Goal: Use online tool/utility: Utilize a website feature to perform a specific function

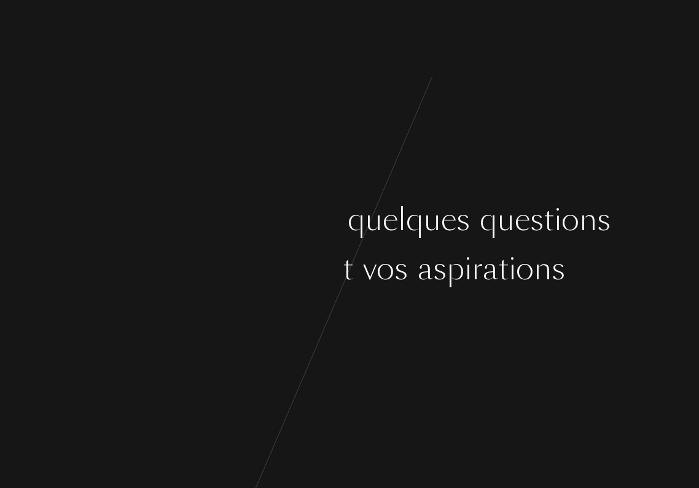
click at [382, 327] on div "[PERSON_NAME] ç o n s p a r q u e l q u e s q u e s t i o n s s u r v o s g o û…" at bounding box center [349, 244] width 699 height 488
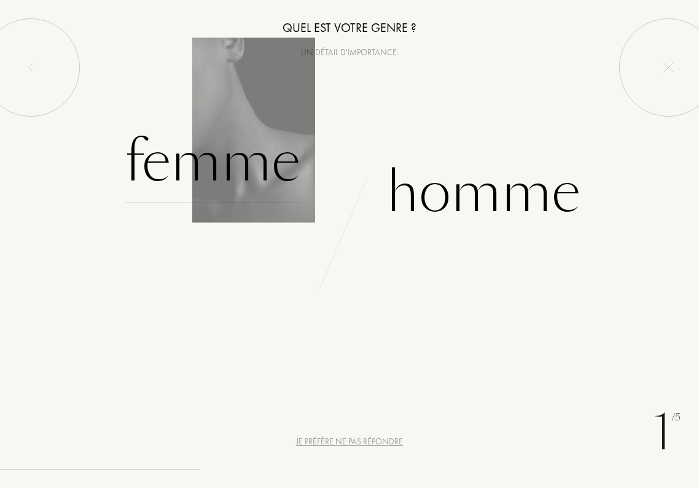
click at [232, 186] on div "Femme" at bounding box center [213, 161] width 176 height 83
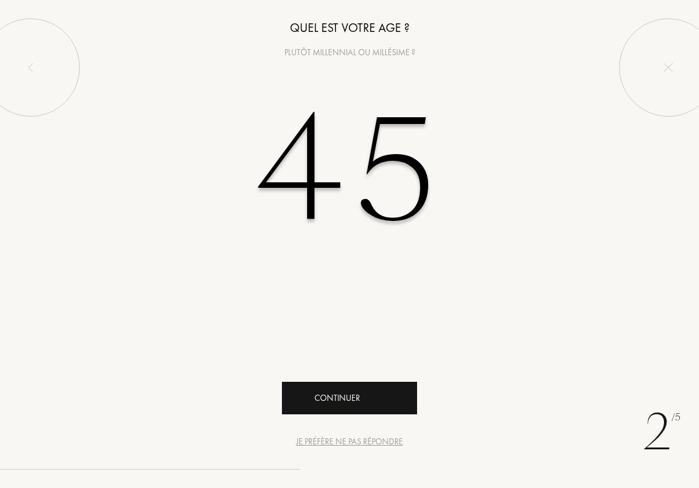
type input "45"
click at [338, 404] on div "Continuer" at bounding box center [349, 398] width 135 height 33
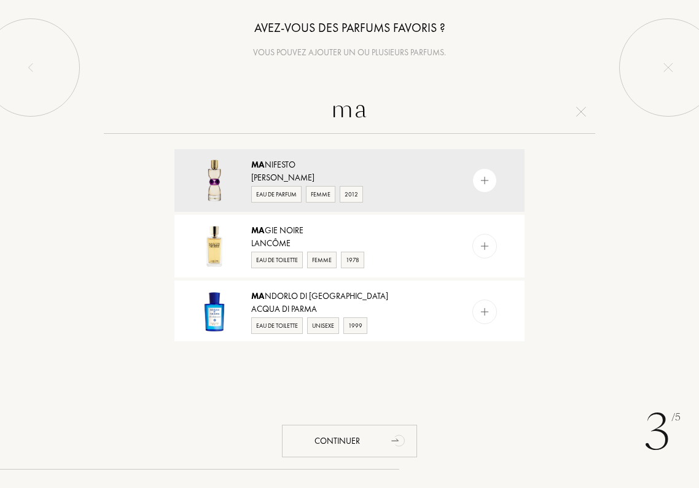
type input "m"
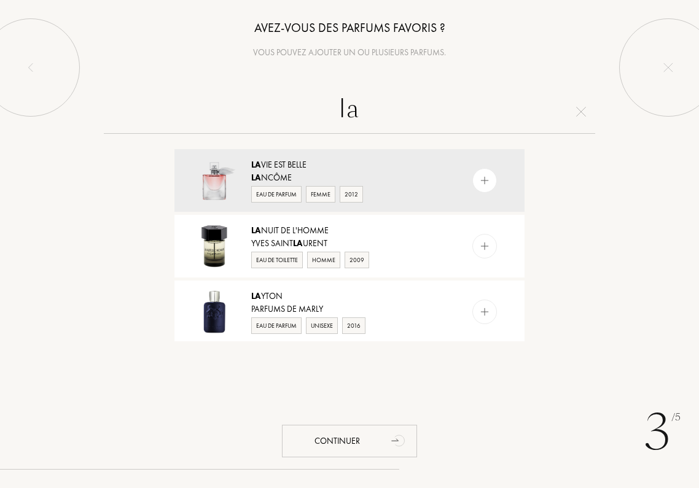
type input "l"
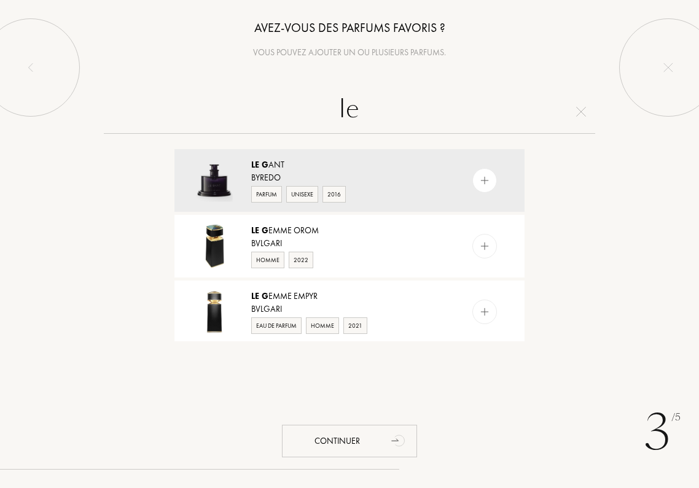
type input "l"
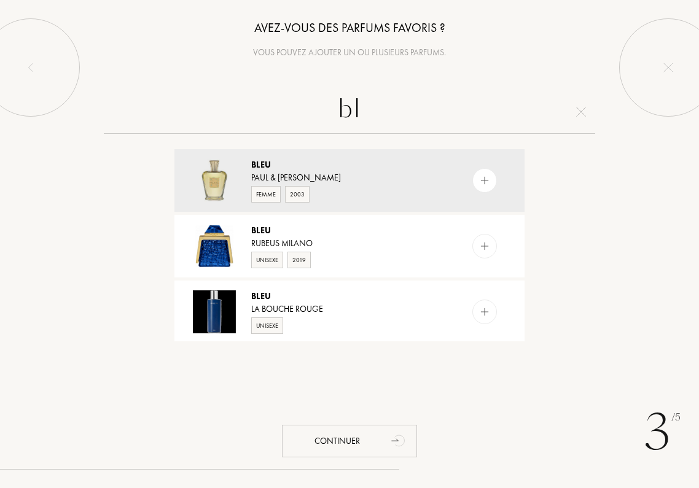
type input "b"
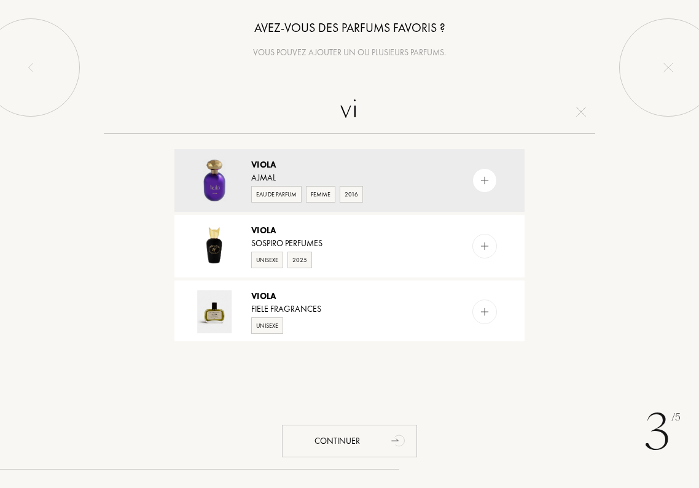
type input "v"
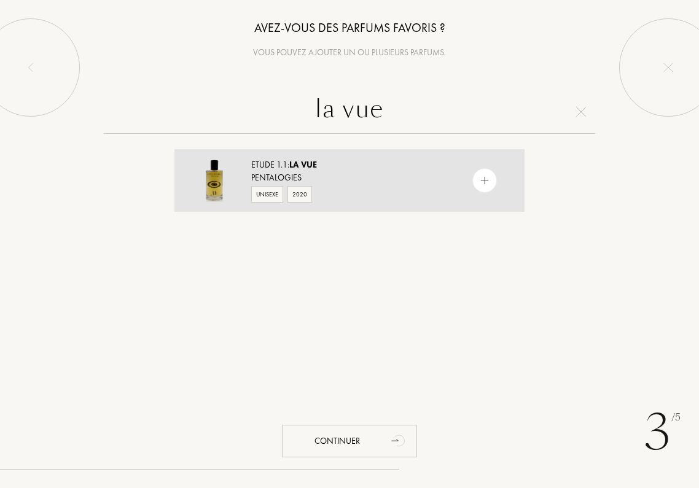
type input "la vue"
click at [290, 178] on div "Pentalogies" at bounding box center [348, 177] width 195 height 13
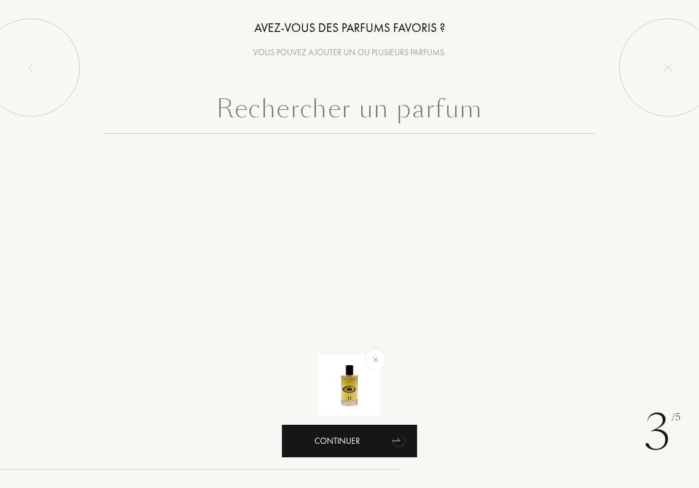
click at [353, 450] on div "Continuer" at bounding box center [349, 441] width 135 height 33
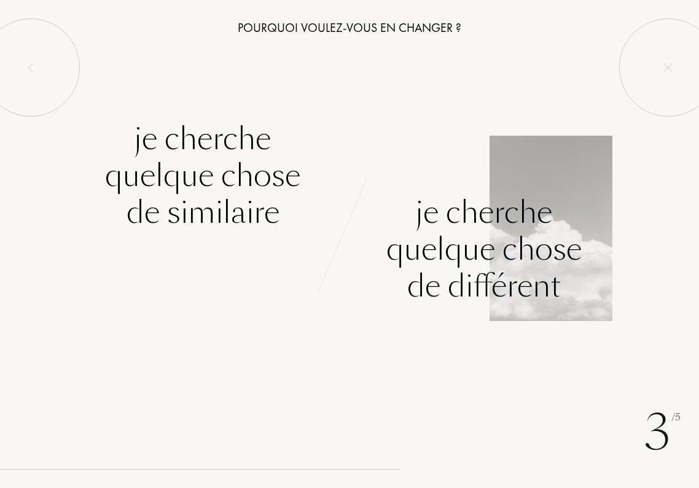
click at [496, 299] on div "Je cherche quelque chose de différent" at bounding box center [483, 249] width 195 height 111
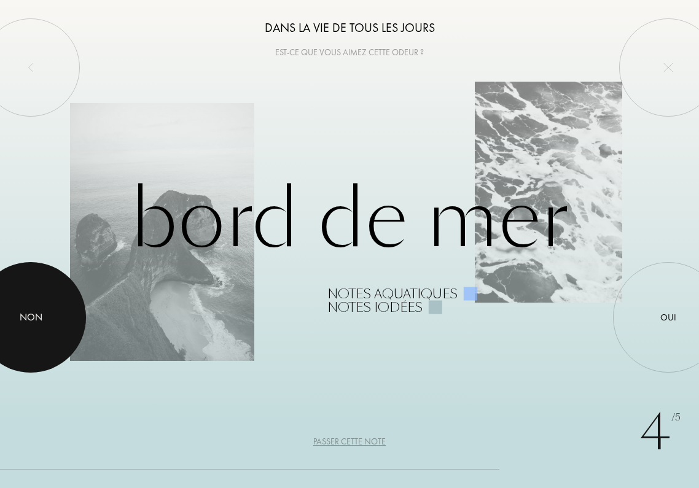
click at [32, 322] on div "Non" at bounding box center [31, 317] width 23 height 15
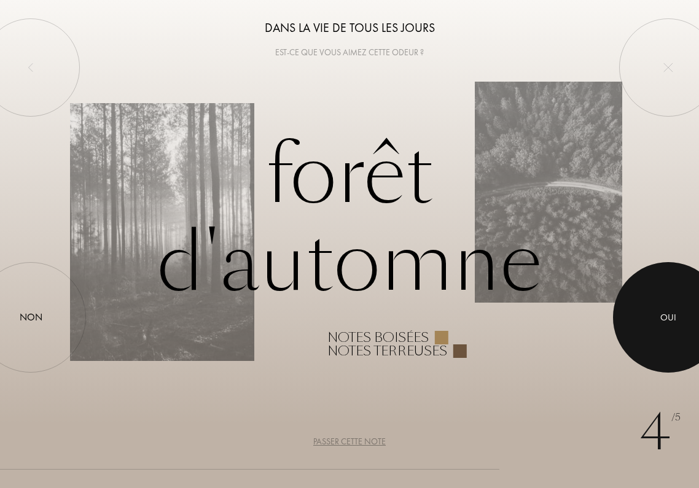
click at [663, 325] on div at bounding box center [668, 317] width 111 height 111
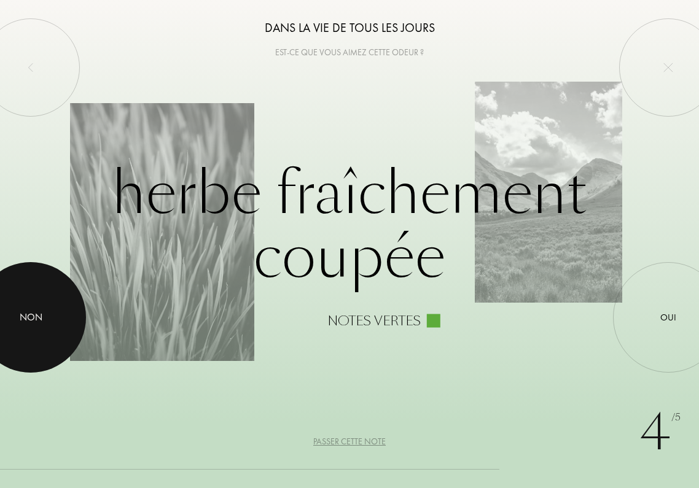
click at [33, 303] on div at bounding box center [30, 317] width 111 height 111
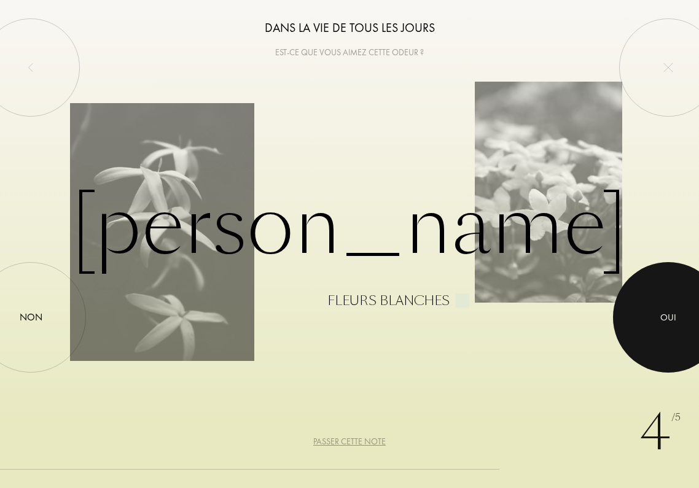
click at [653, 311] on div at bounding box center [668, 317] width 111 height 111
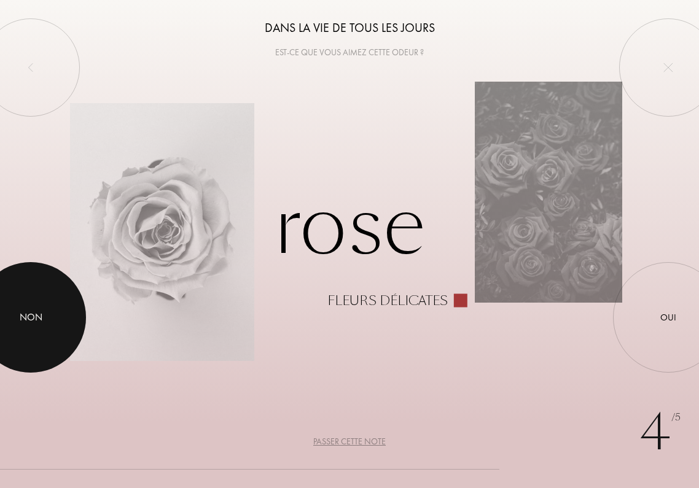
click at [36, 308] on div at bounding box center [30, 317] width 111 height 111
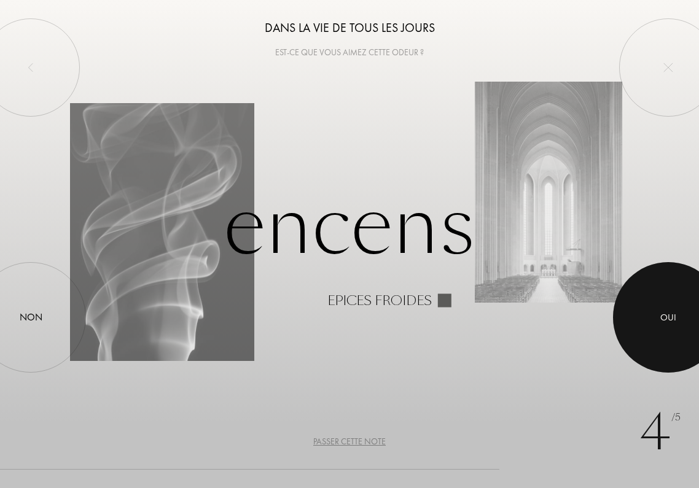
click at [654, 308] on div at bounding box center [668, 317] width 111 height 111
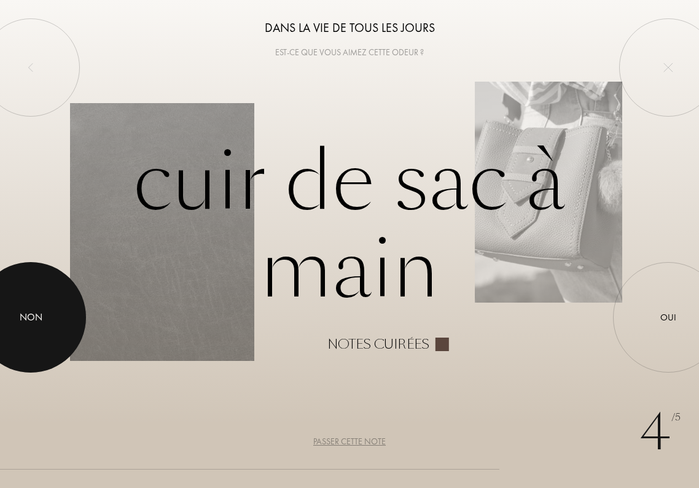
click at [41, 334] on div at bounding box center [30, 317] width 111 height 111
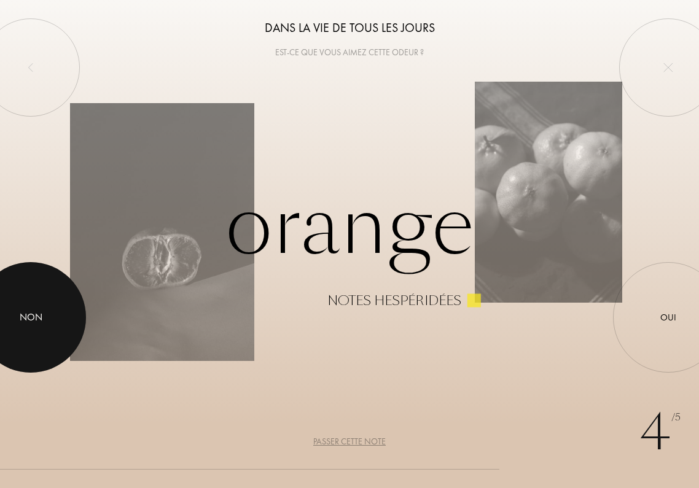
click at [41, 334] on div at bounding box center [30, 317] width 111 height 111
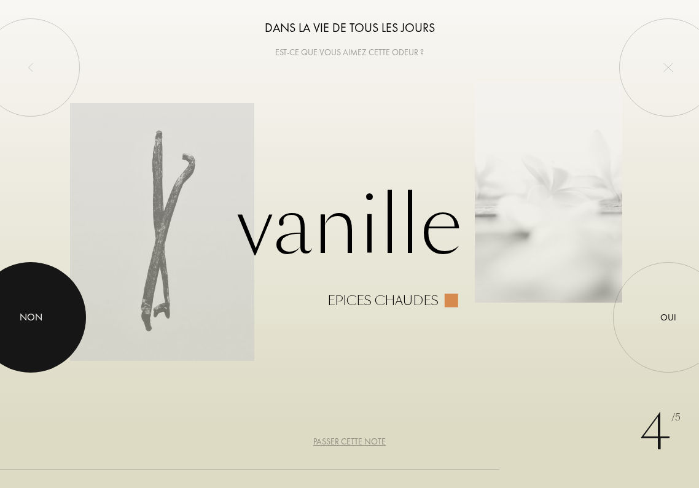
click at [41, 334] on div at bounding box center [30, 317] width 111 height 111
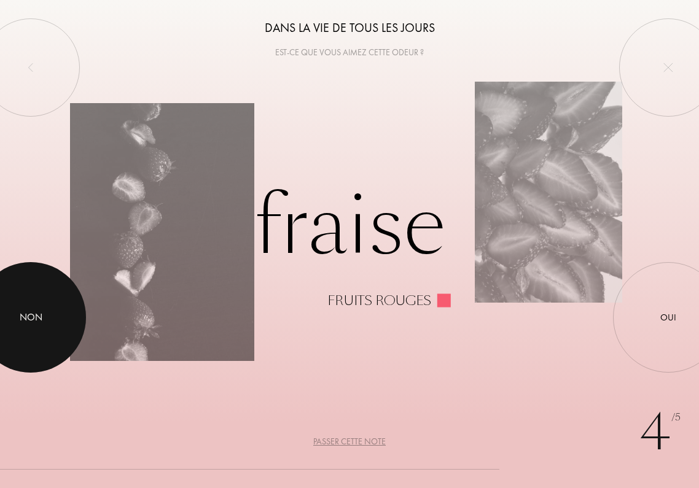
click at [41, 334] on div at bounding box center [30, 317] width 111 height 111
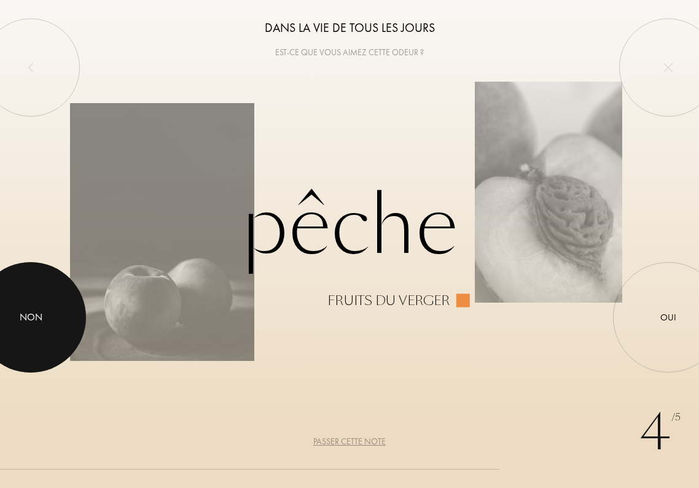
click at [41, 334] on div at bounding box center [30, 317] width 111 height 111
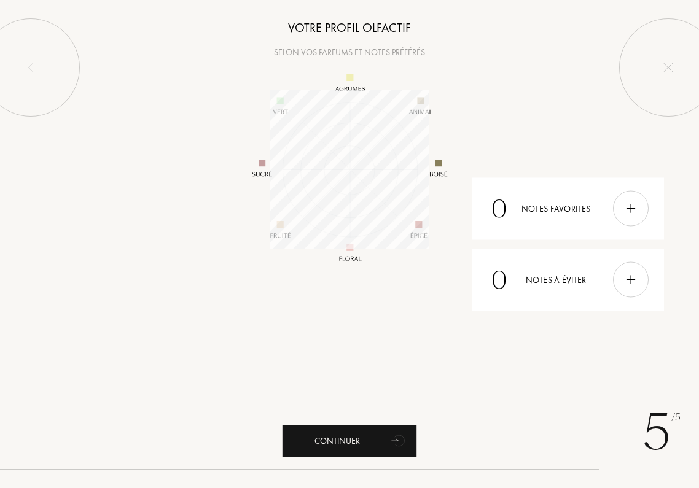
scroll to position [160, 160]
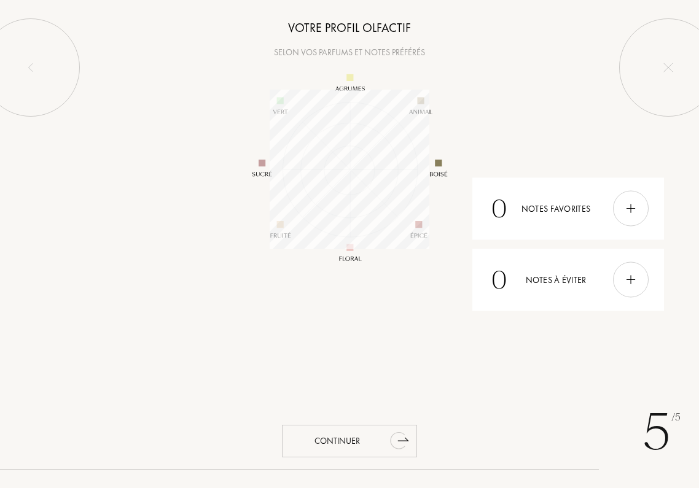
click at [338, 434] on div "Continuer" at bounding box center [349, 441] width 135 height 33
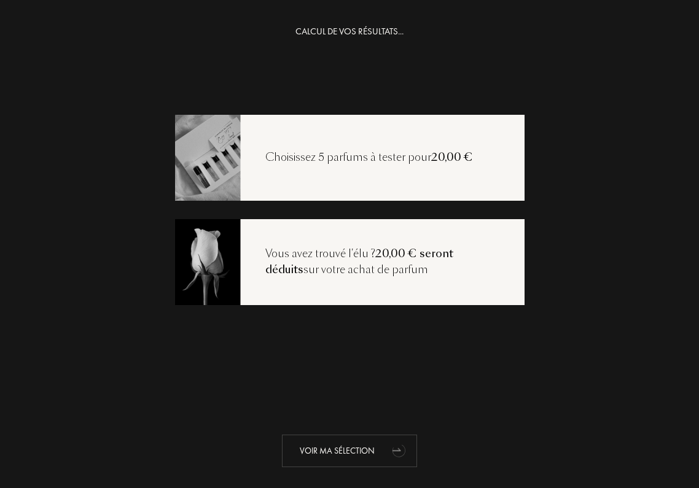
click at [339, 451] on div "Voir ma sélection" at bounding box center [349, 451] width 135 height 33
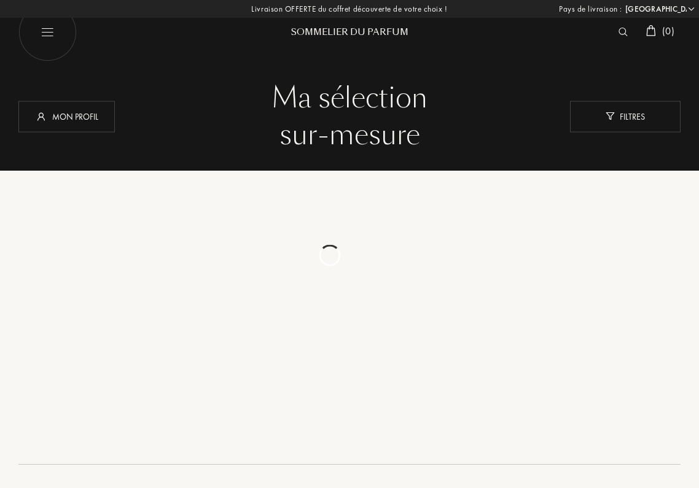
select select "FR"
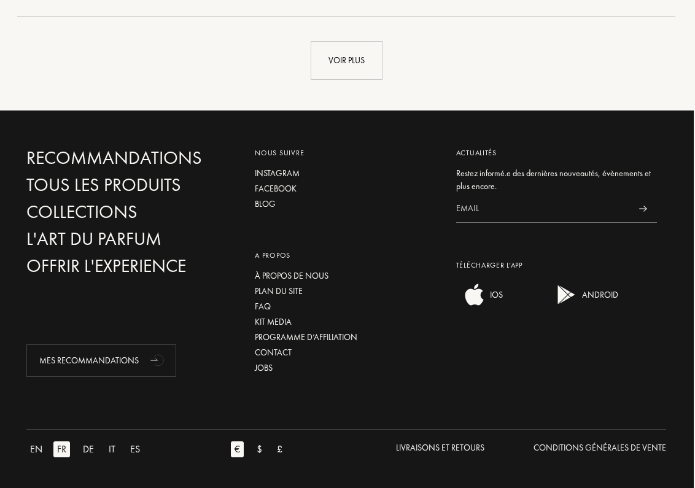
scroll to position [3071, 1]
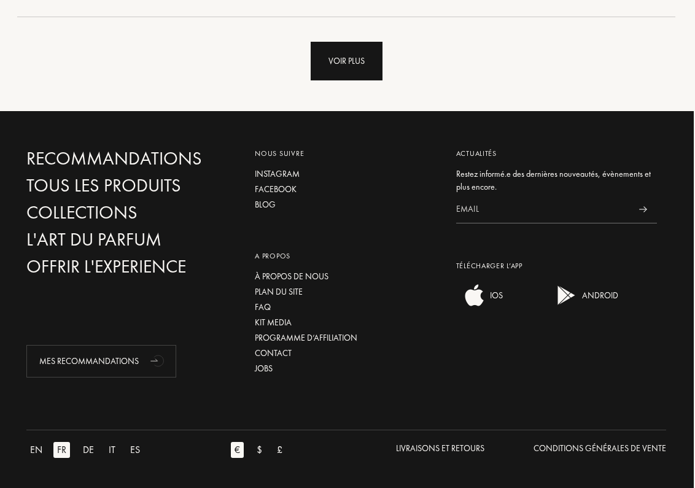
click at [354, 54] on div "Voir plus" at bounding box center [347, 61] width 72 height 39
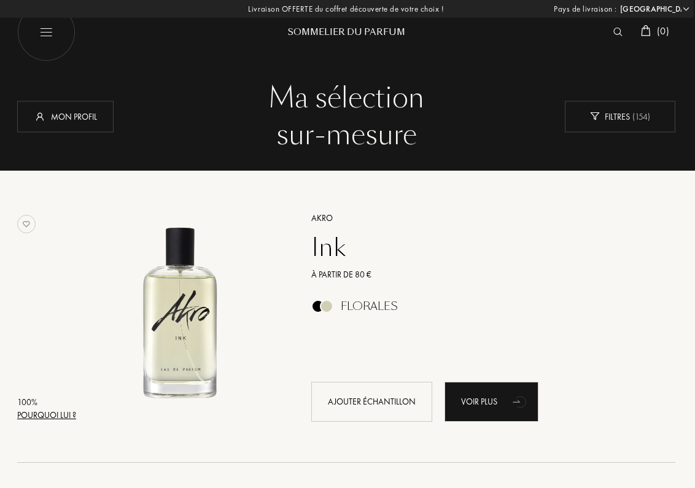
scroll to position [0, 1]
